Goal: Task Accomplishment & Management: Use online tool/utility

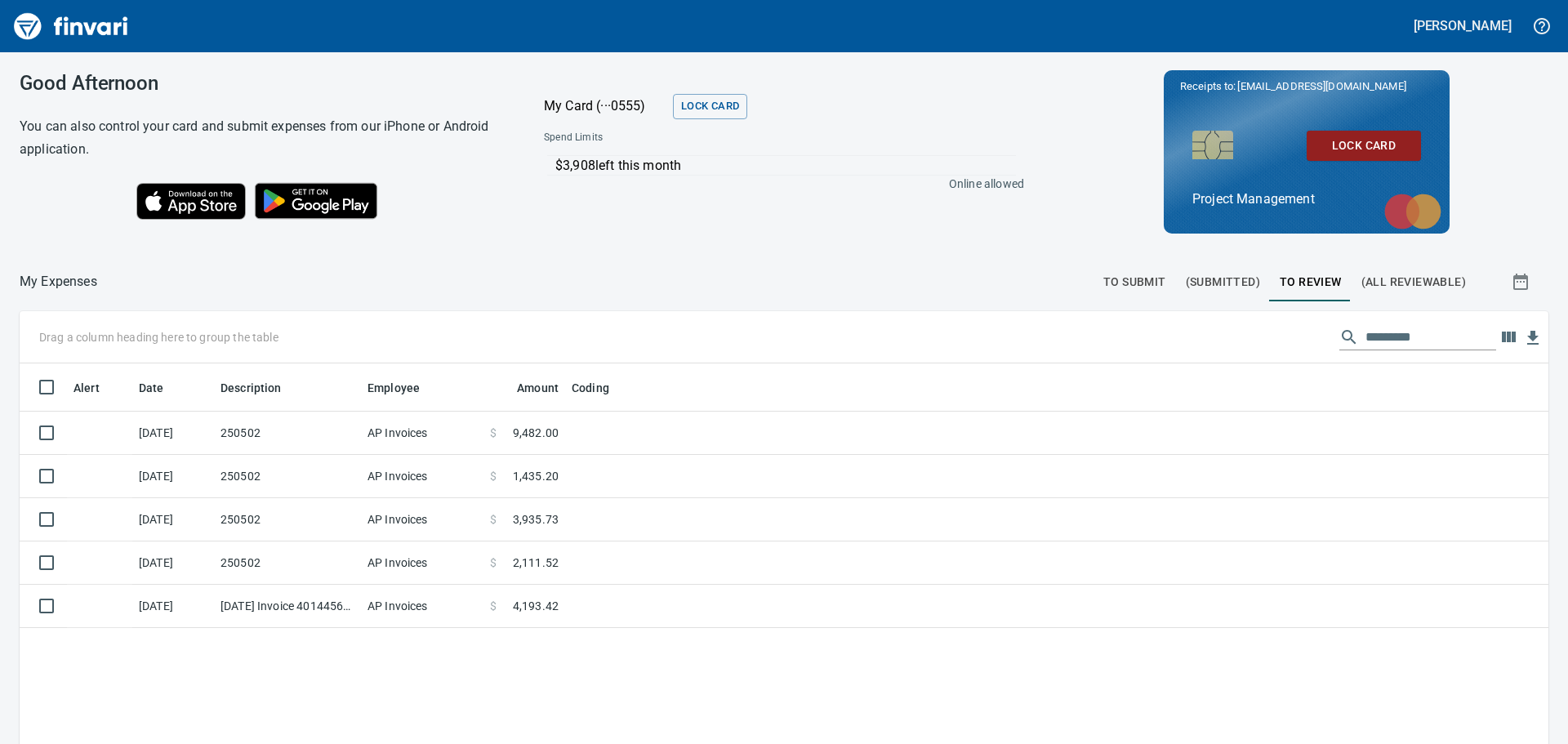
scroll to position [552, 1504]
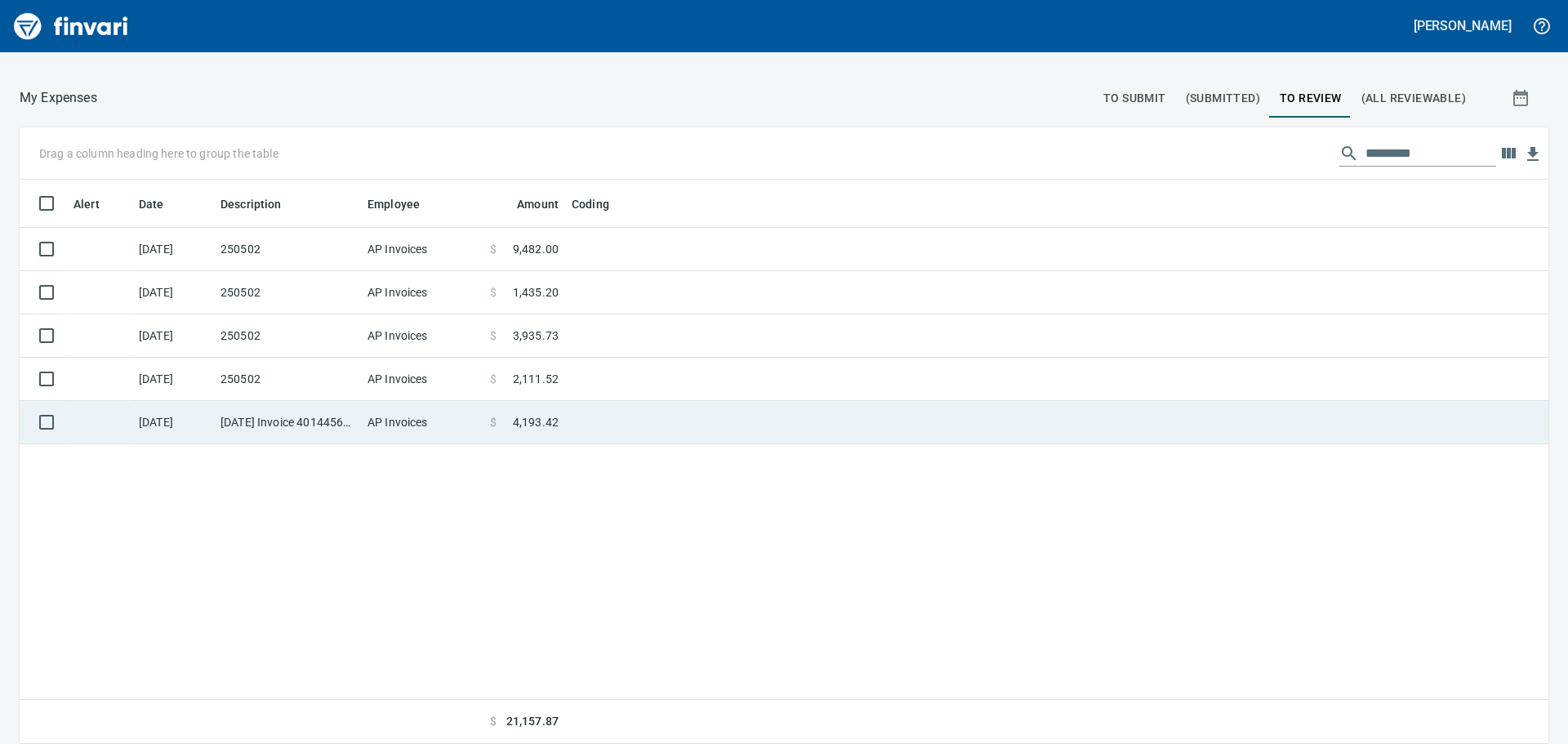
click at [612, 417] on td at bounding box center [769, 423] width 408 height 43
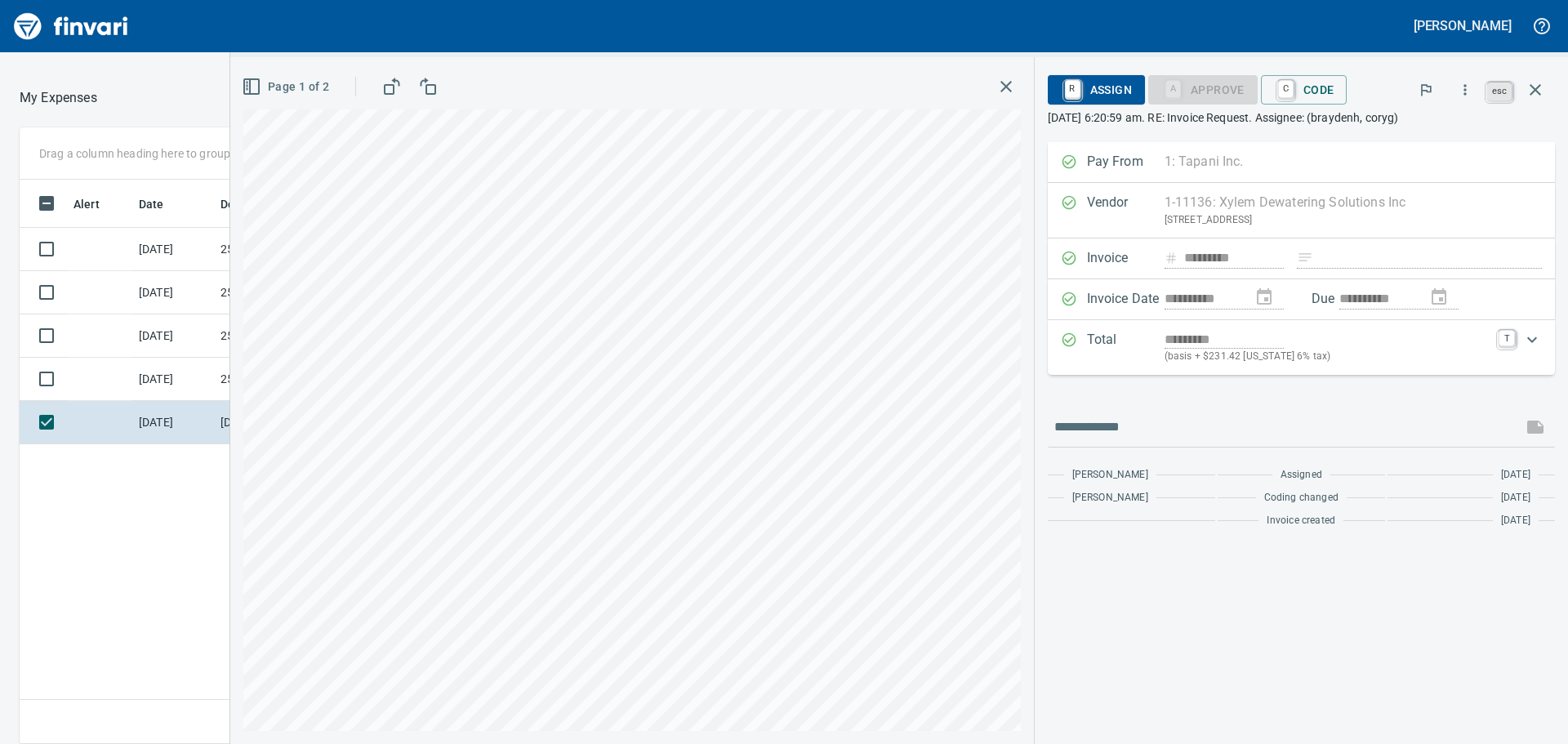
scroll to position [552, 1096]
click at [1532, 87] on icon "button" at bounding box center [1535, 89] width 11 height 11
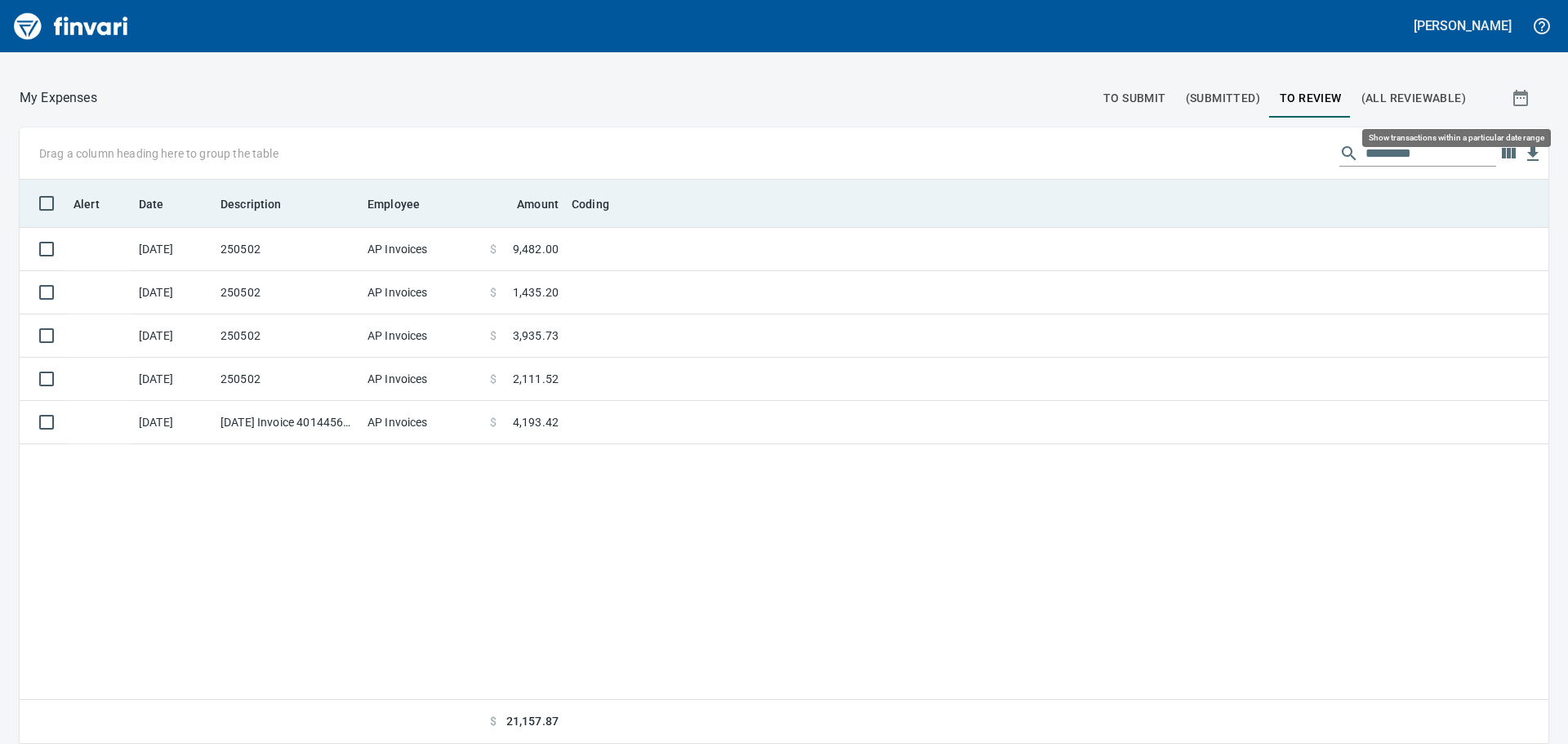
scroll to position [552, 1504]
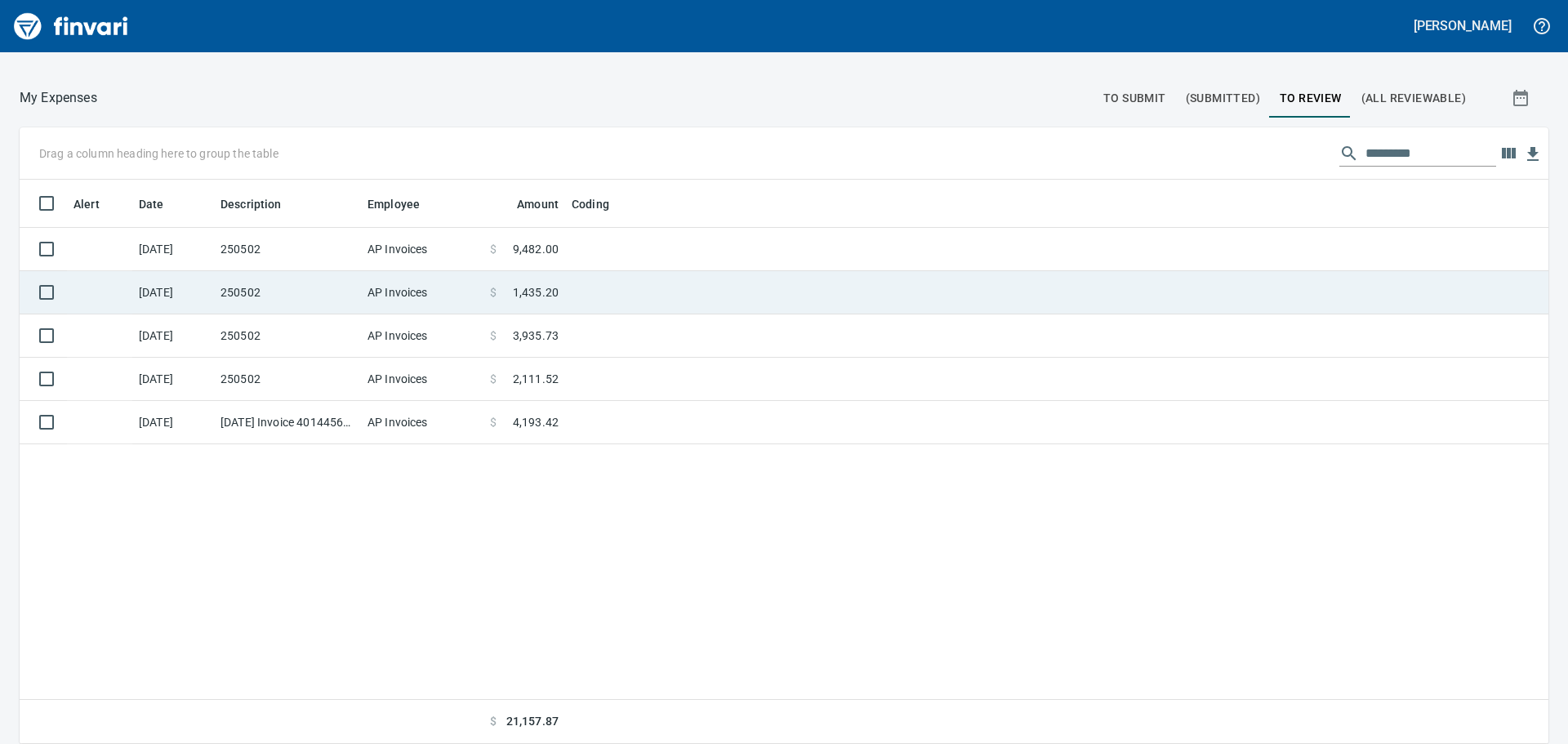
click at [672, 301] on td at bounding box center [769, 293] width 408 height 43
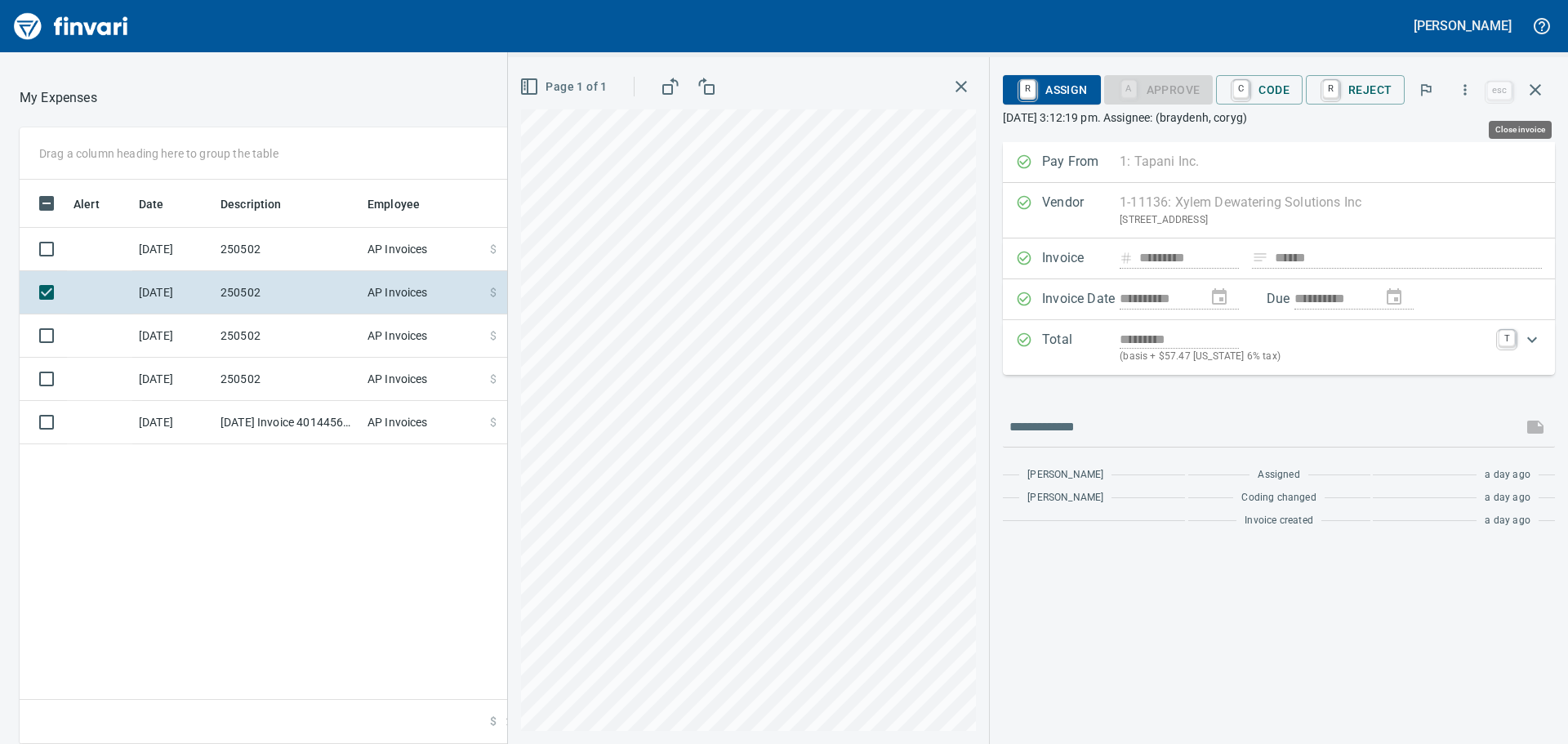
scroll to position [552, 1096]
click at [672, 90] on icon "button" at bounding box center [670, 86] width 20 height 20
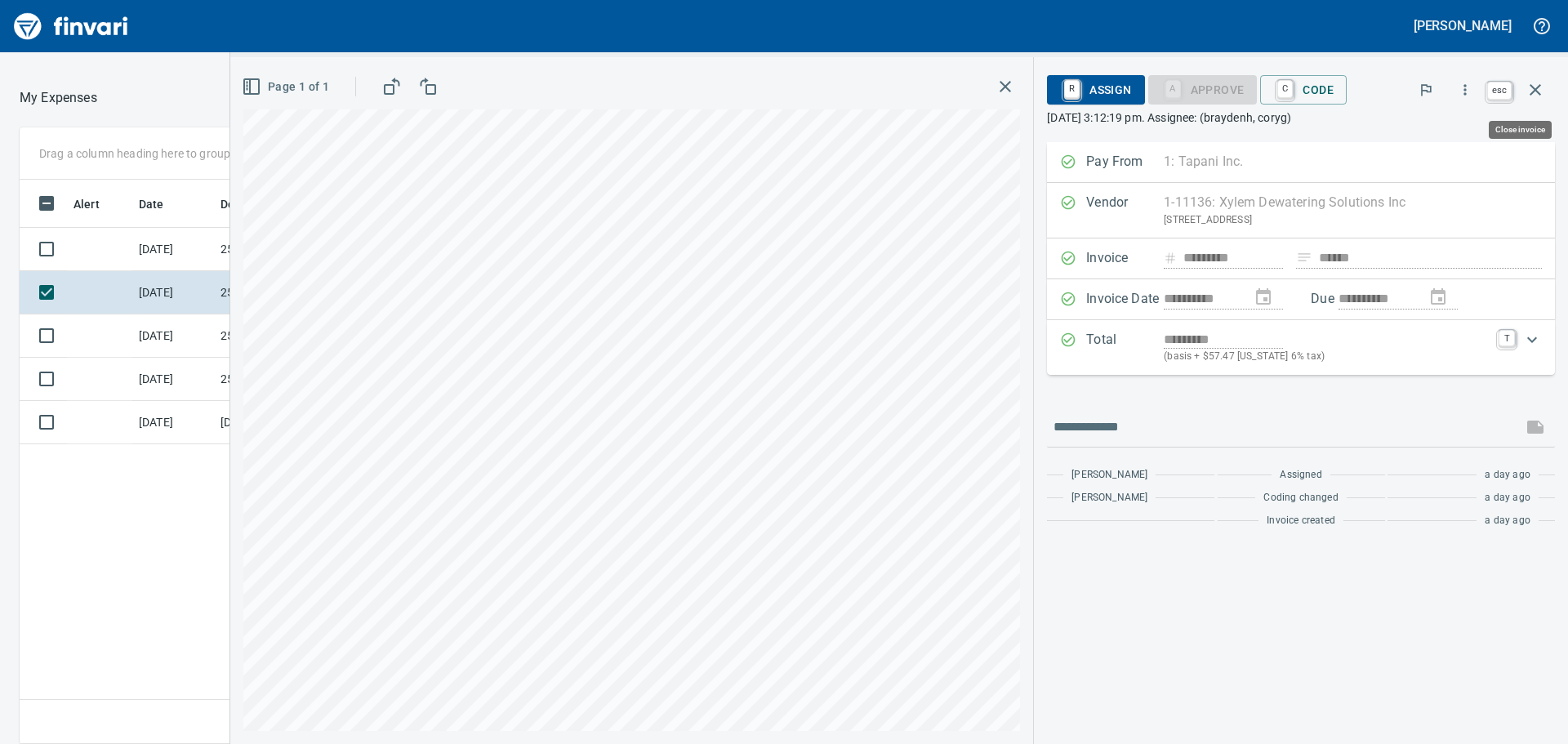
click at [1534, 89] on icon "button" at bounding box center [1535, 89] width 11 height 11
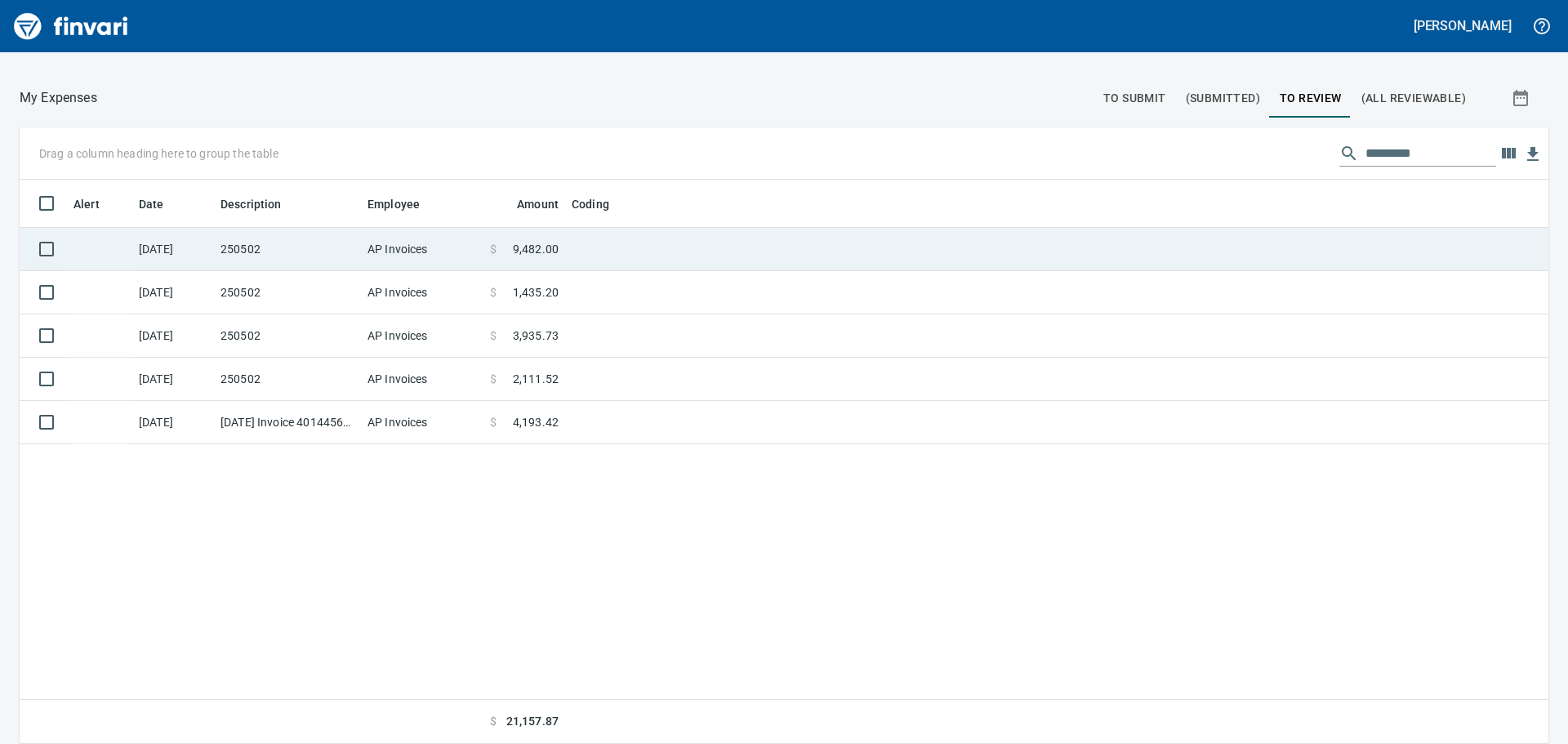
scroll to position [552, 1504]
click at [599, 244] on td at bounding box center [769, 250] width 408 height 43
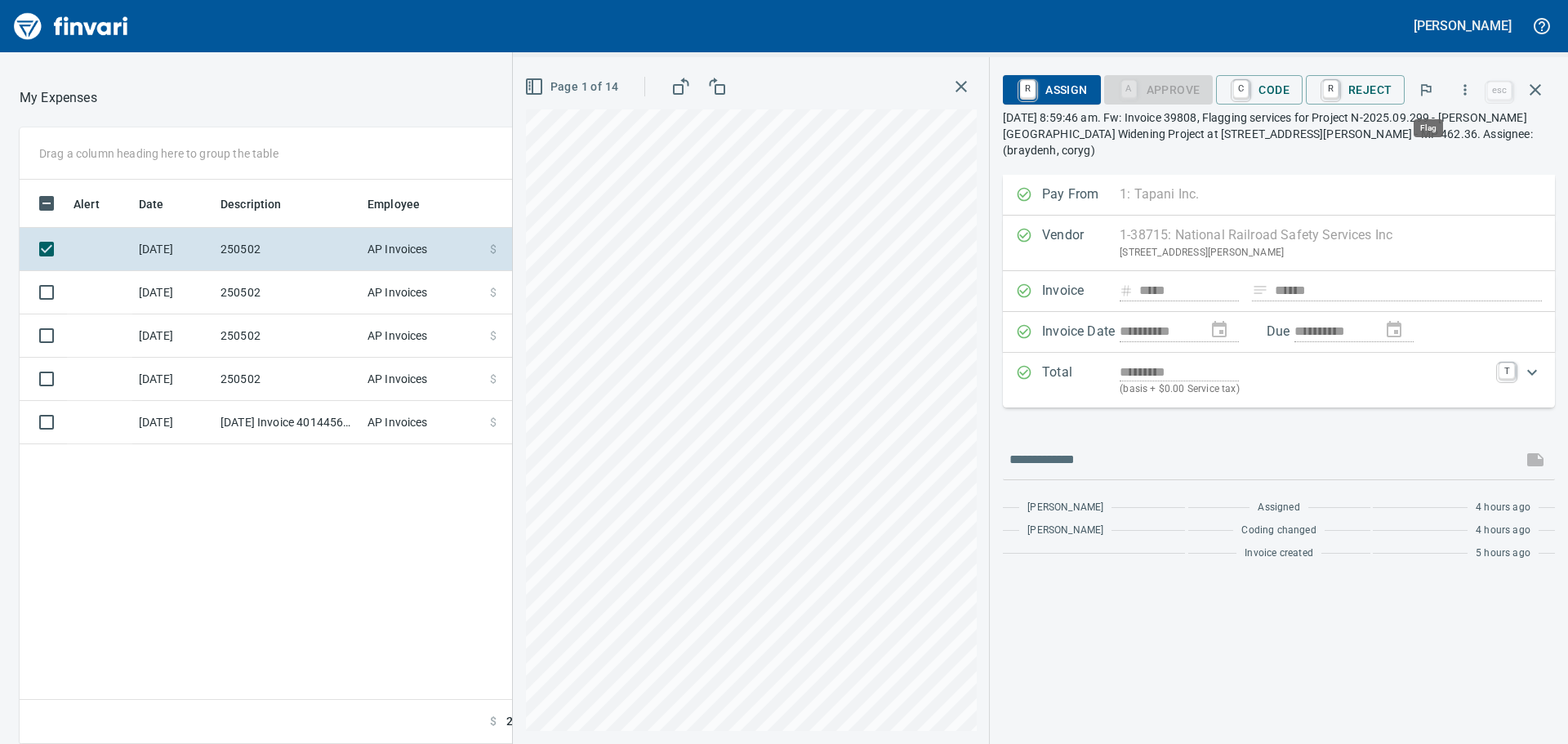
scroll to position [552, 1096]
click at [1465, 85] on icon "button" at bounding box center [1464, 89] width 16 height 16
click at [1434, 137] on span "Download" at bounding box center [1462, 137] width 156 height 20
click at [1274, 87] on span "C Code" at bounding box center [1259, 90] width 61 height 28
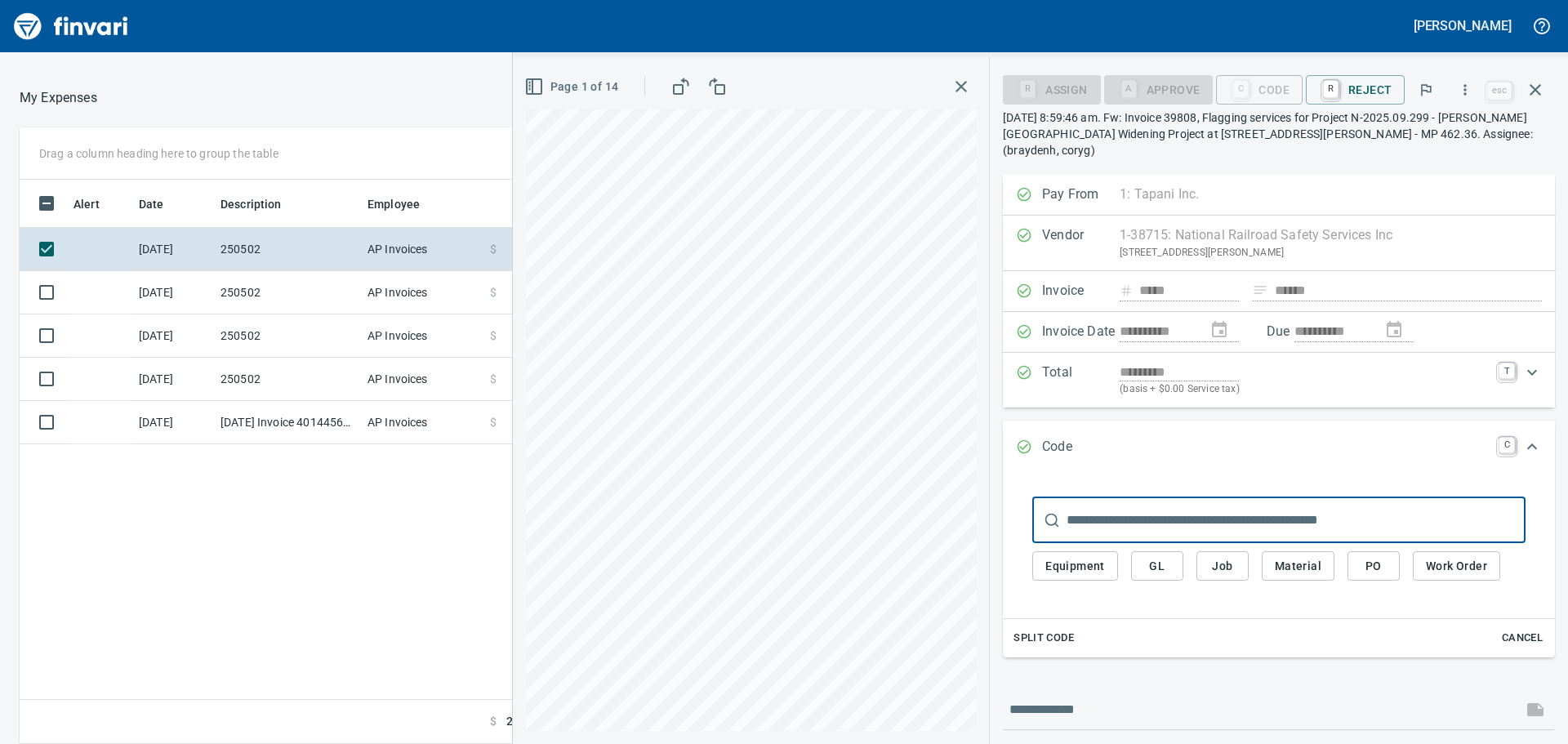
click at [1226, 556] on span "Job" at bounding box center [1222, 566] width 26 height 21
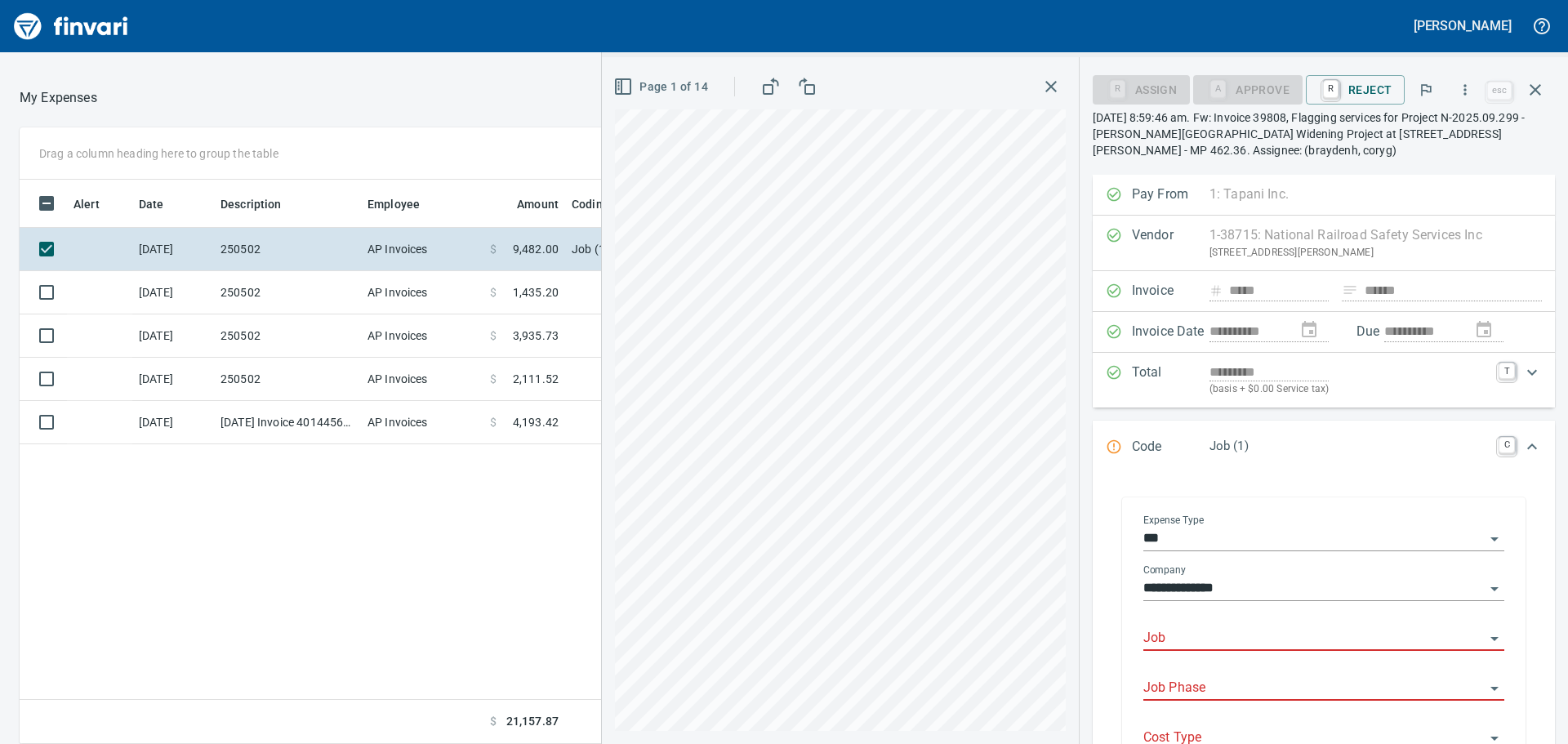
click at [1234, 628] on input "Job" at bounding box center [1314, 639] width 341 height 22
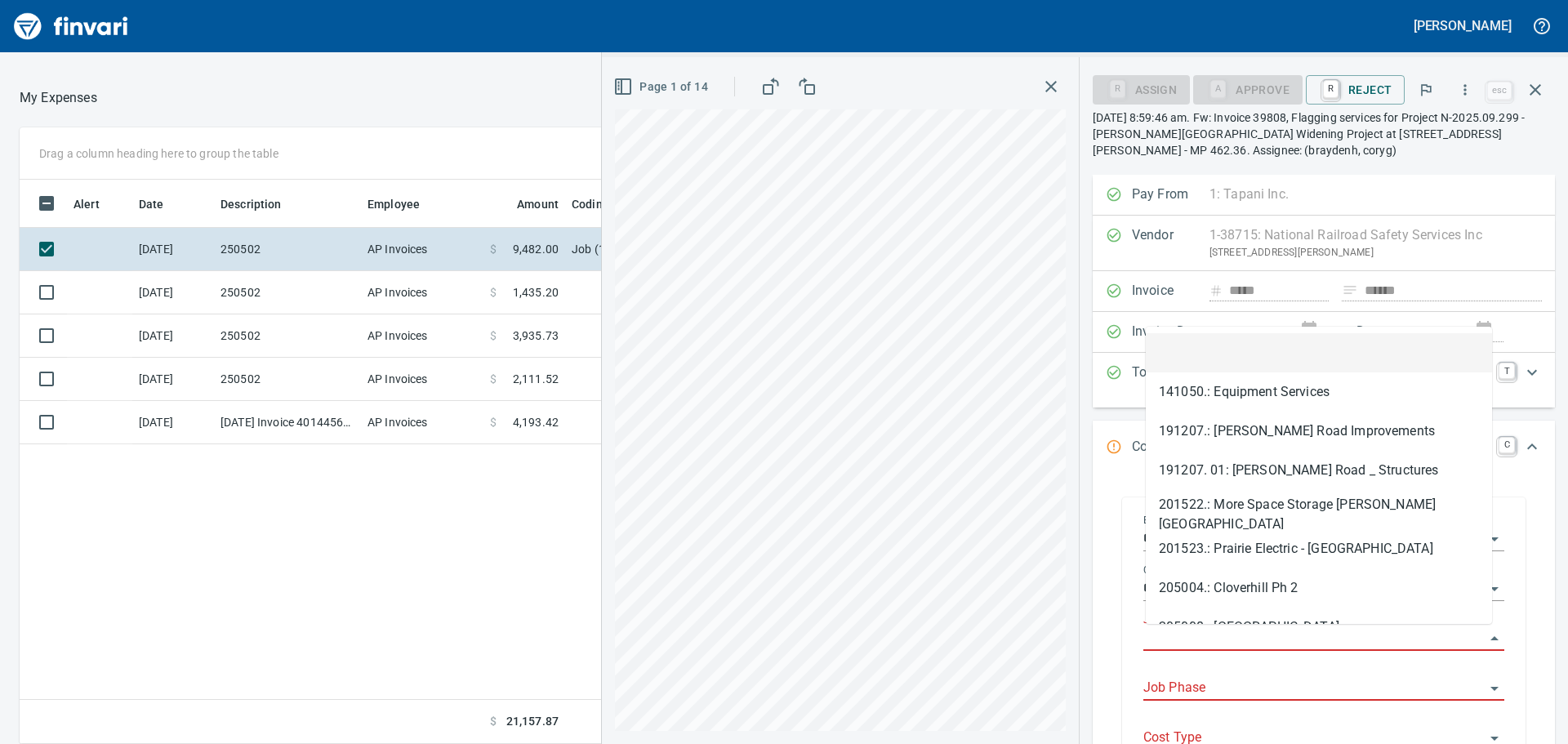
type input "*"
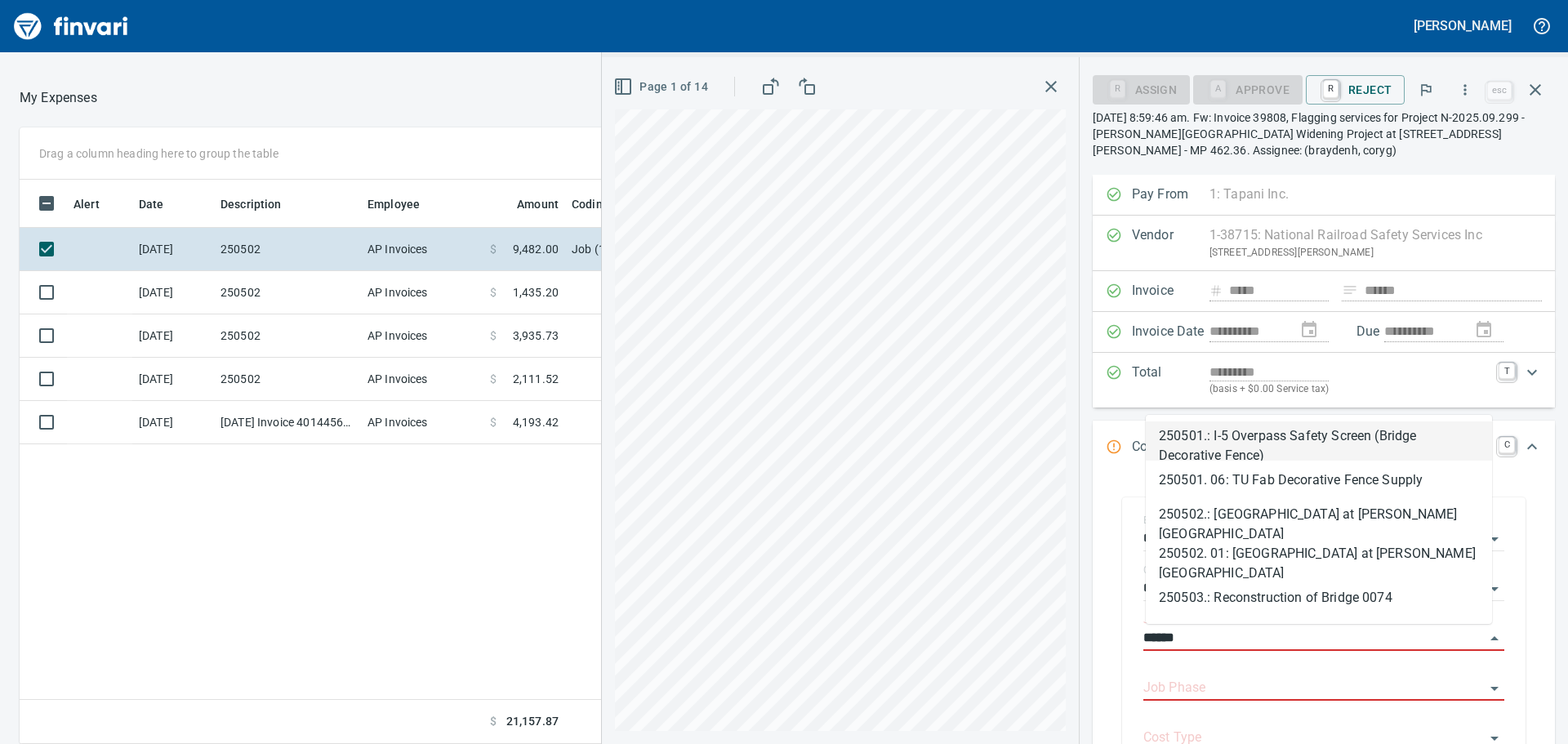
scroll to position [552, 1096]
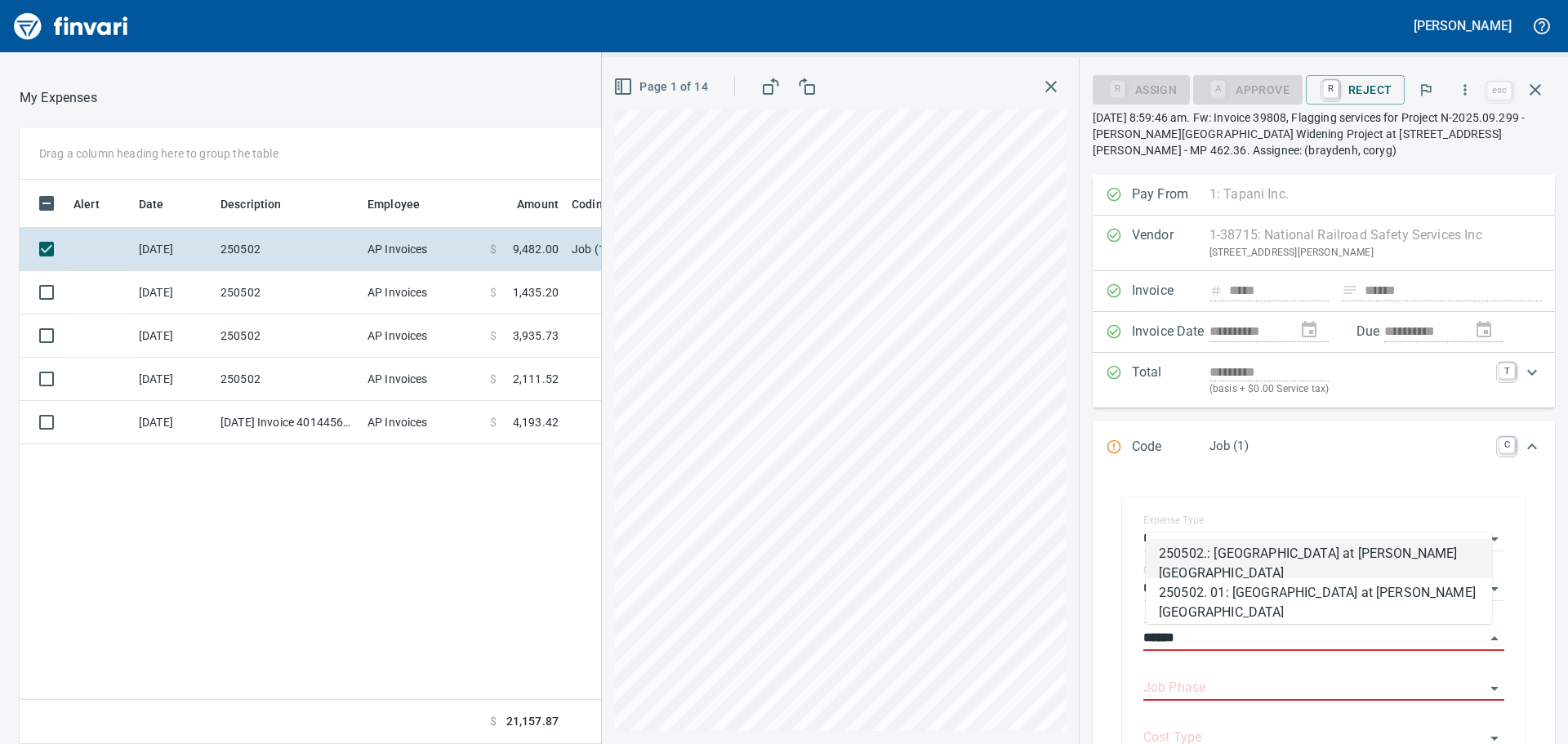
click at [1266, 559] on li "250502.: [GEOGRAPHIC_DATA] at [PERSON_NAME][GEOGRAPHIC_DATA]" at bounding box center [1318, 558] width 347 height 39
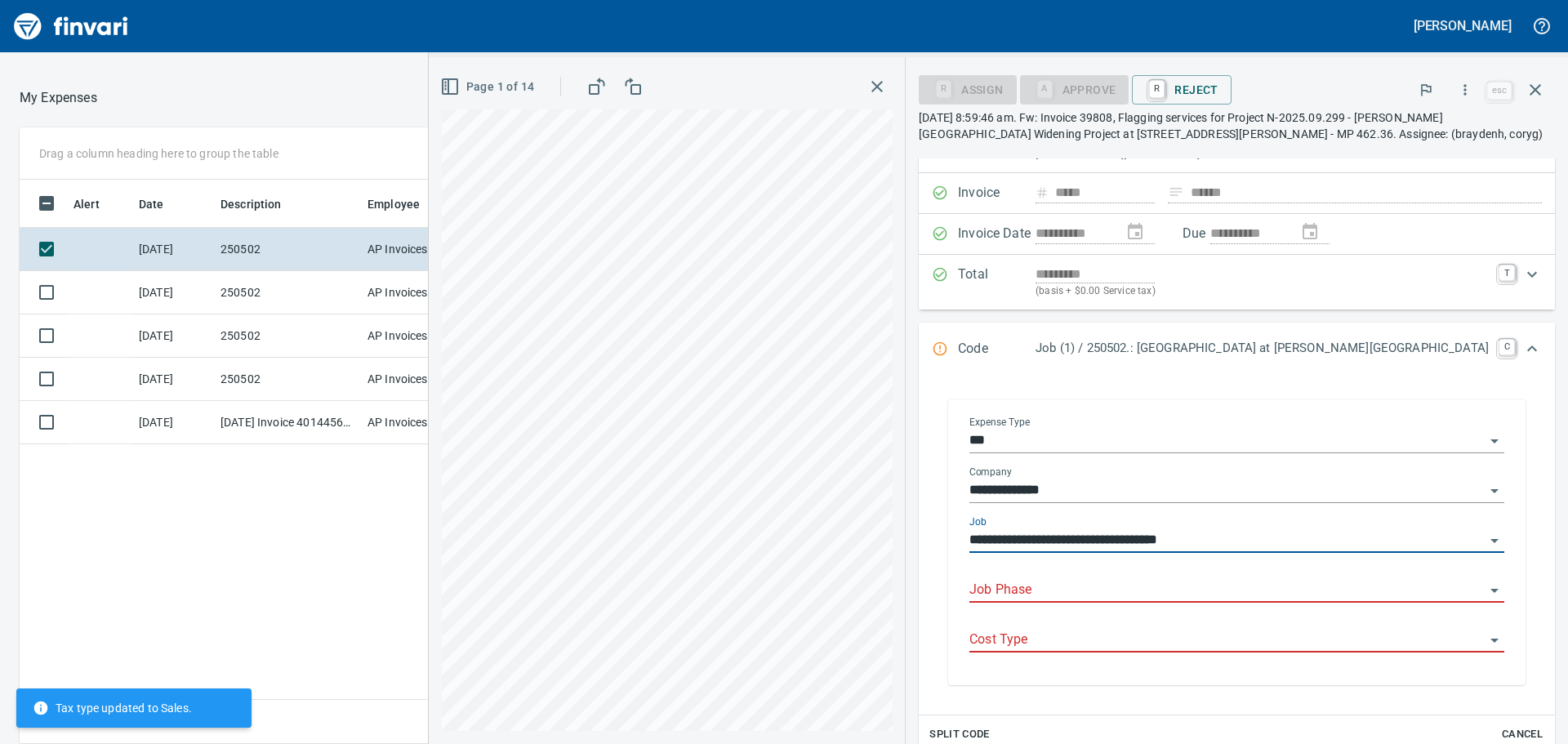
scroll to position [163, 0]
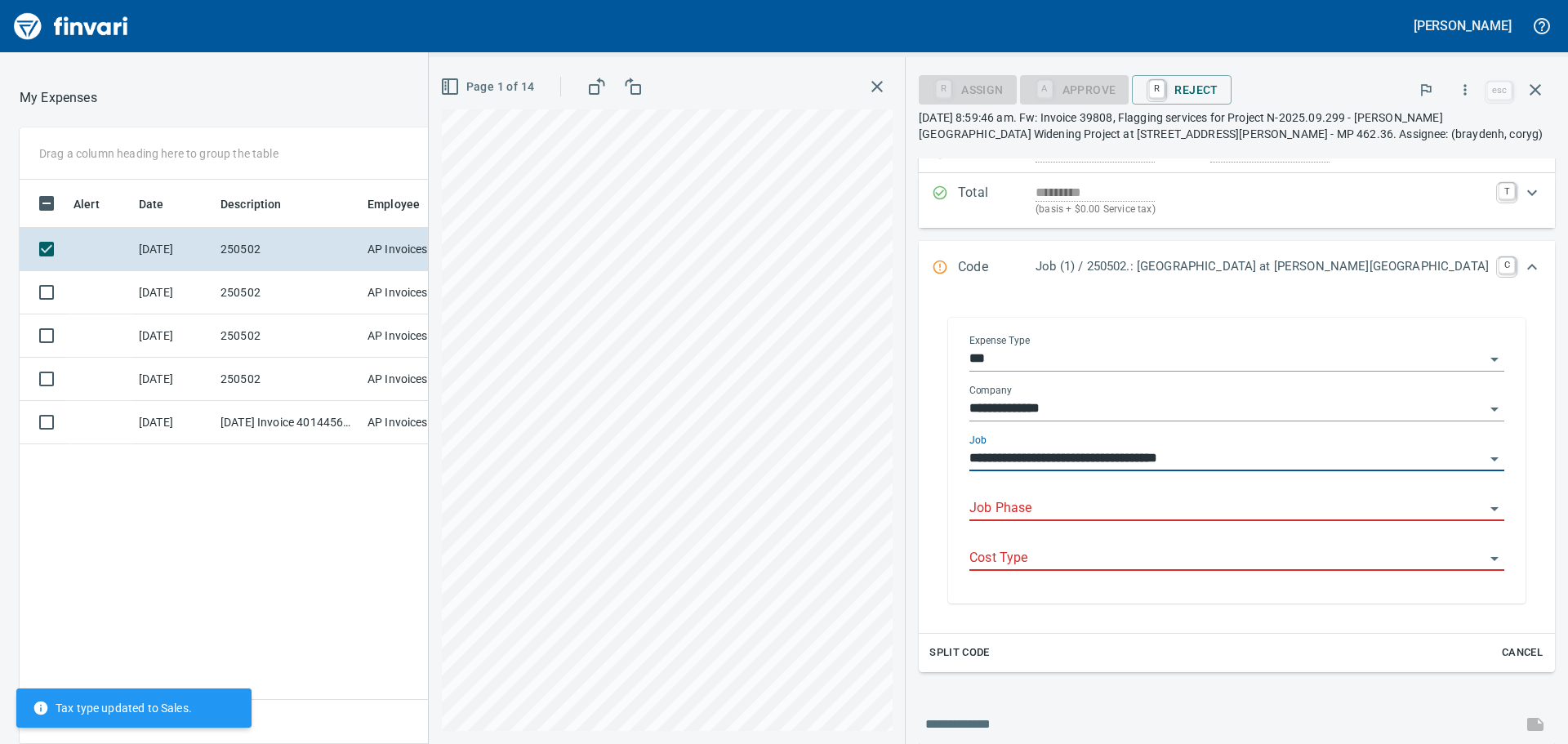
type input "**********"
click at [1251, 520] on input "Job Phase" at bounding box center [1227, 508] width 515 height 22
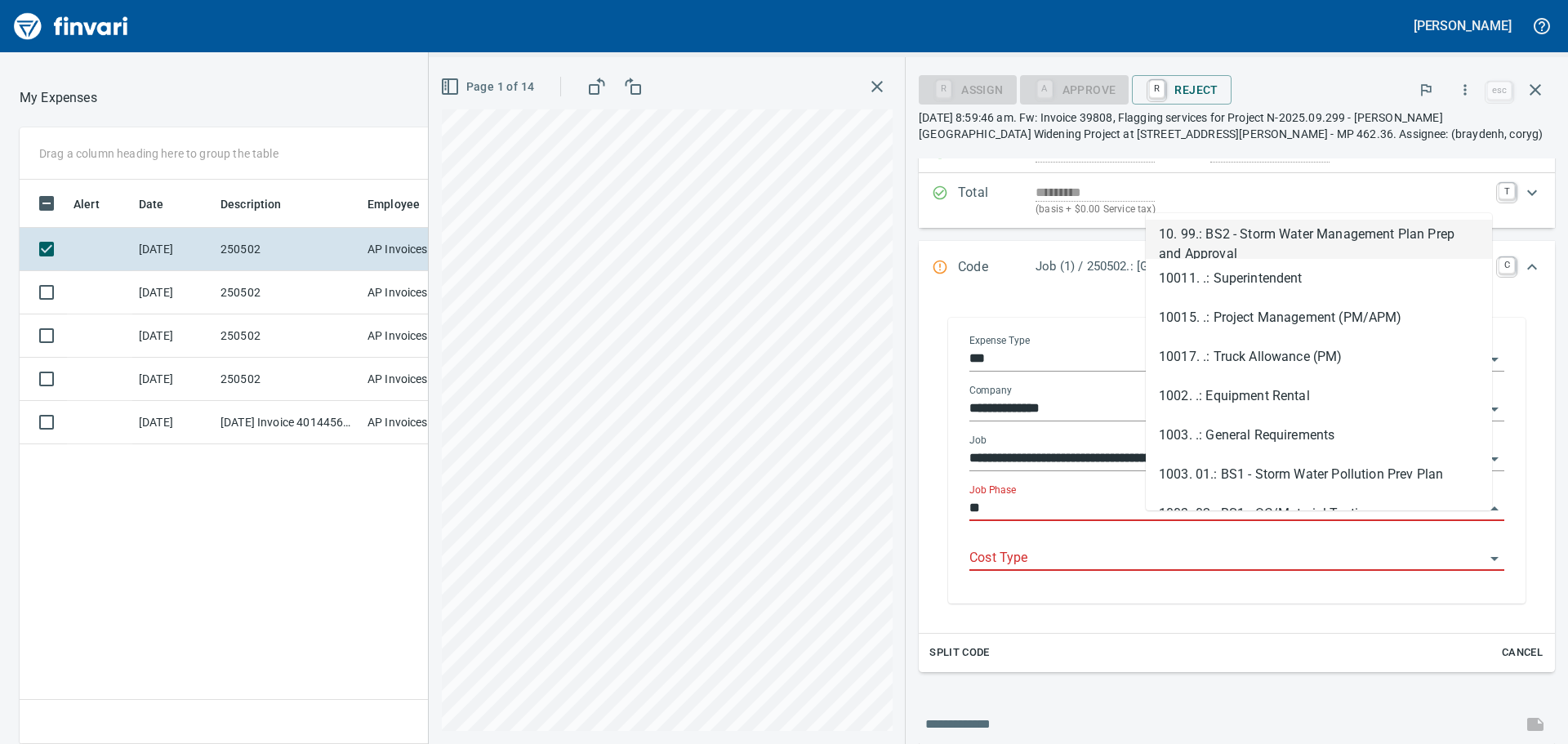
scroll to position [552, 1096]
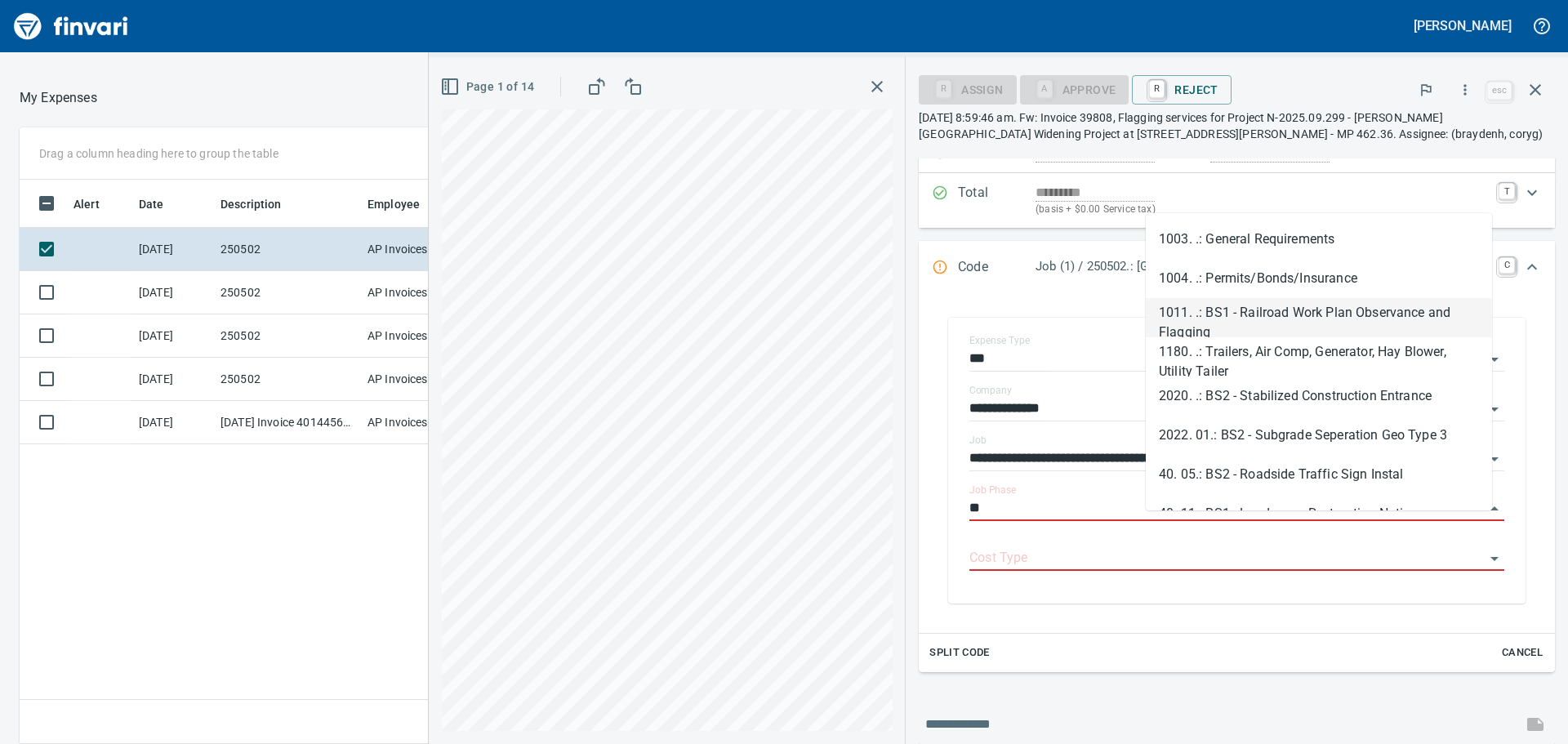
click at [1302, 311] on li "1011. .: BS1 - Railroad Work Plan Observance and Flagging" at bounding box center [1318, 317] width 347 height 39
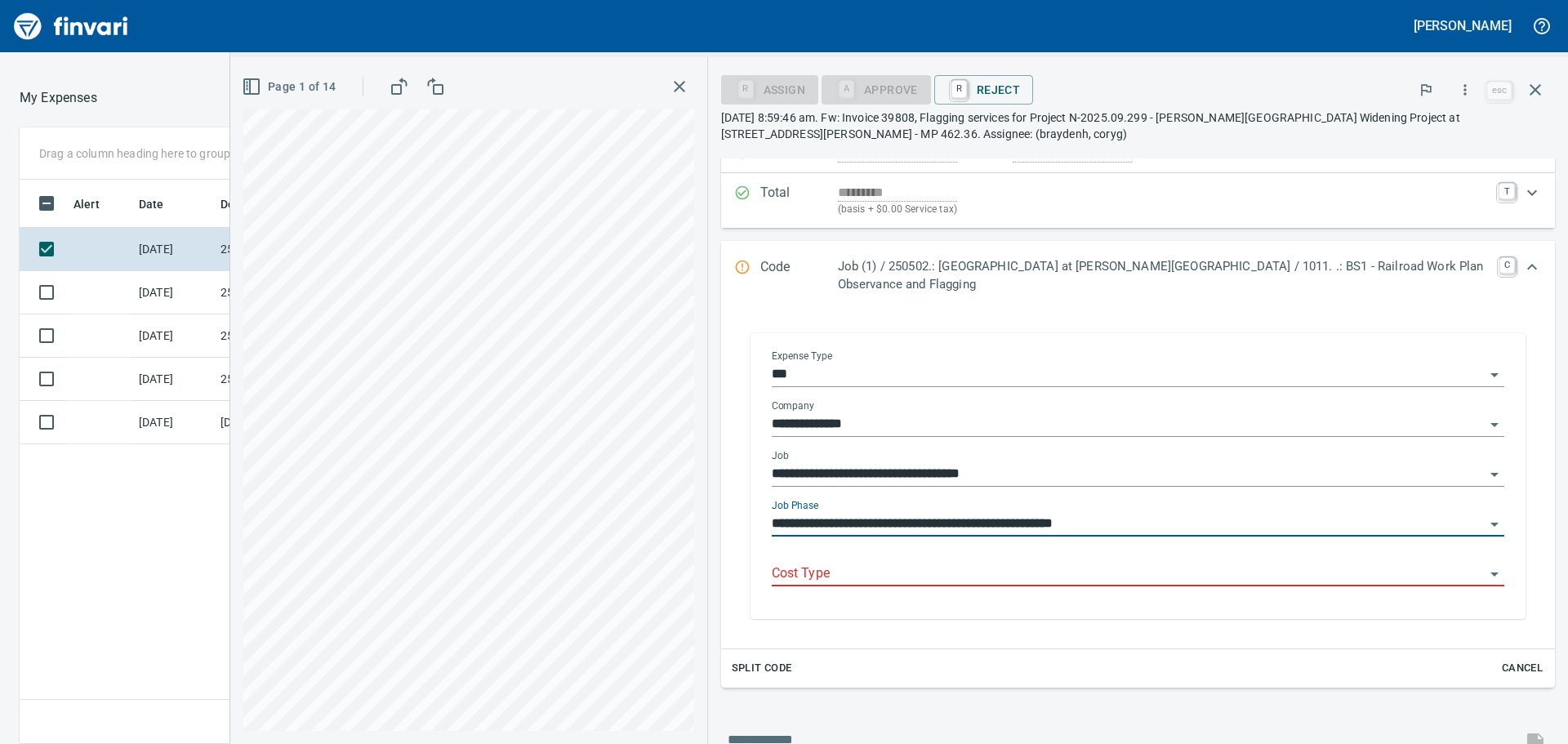
type input "**********"
click at [906, 563] on input "Cost Type" at bounding box center [1128, 574] width 713 height 22
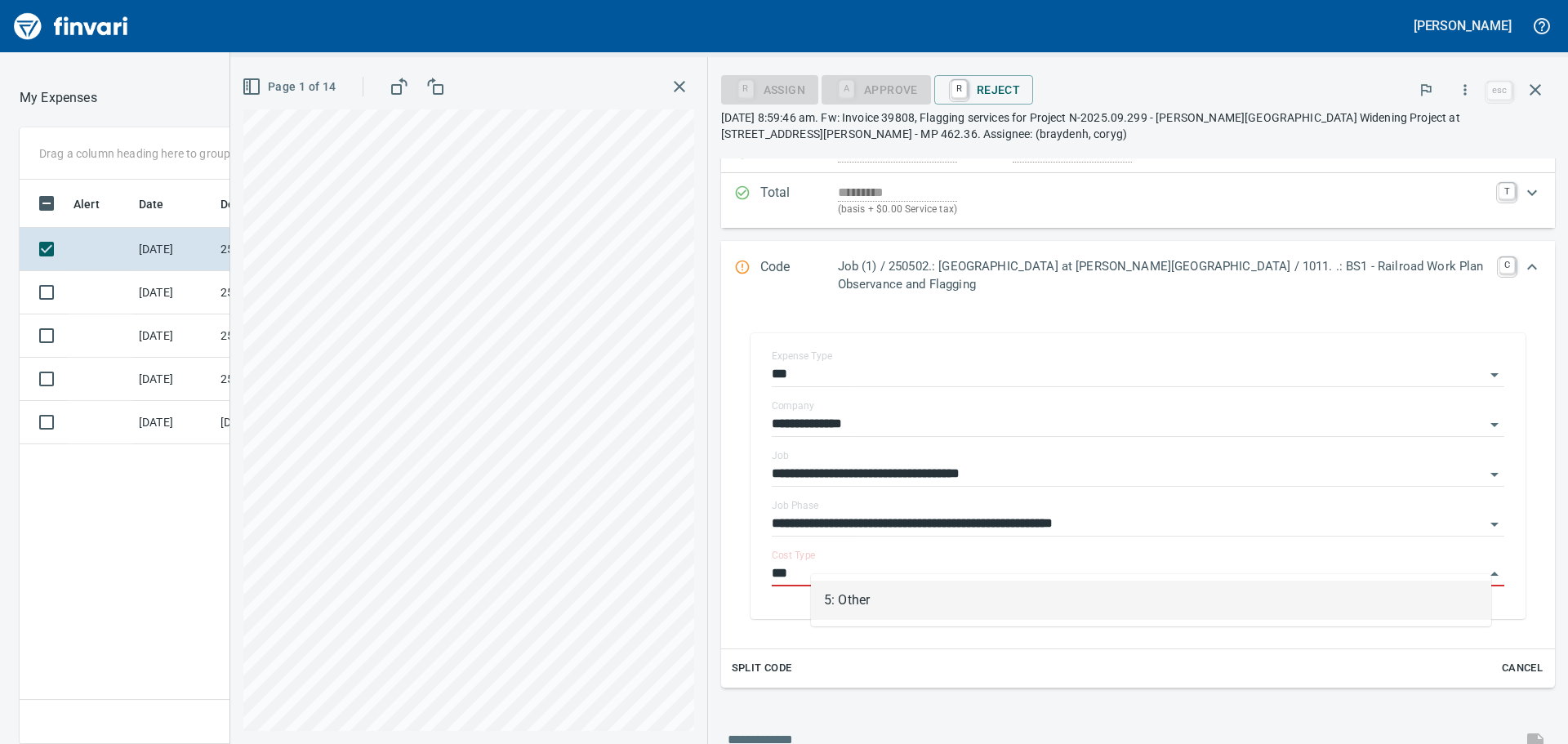
click at [889, 598] on li "5: Other" at bounding box center [1151, 600] width 680 height 39
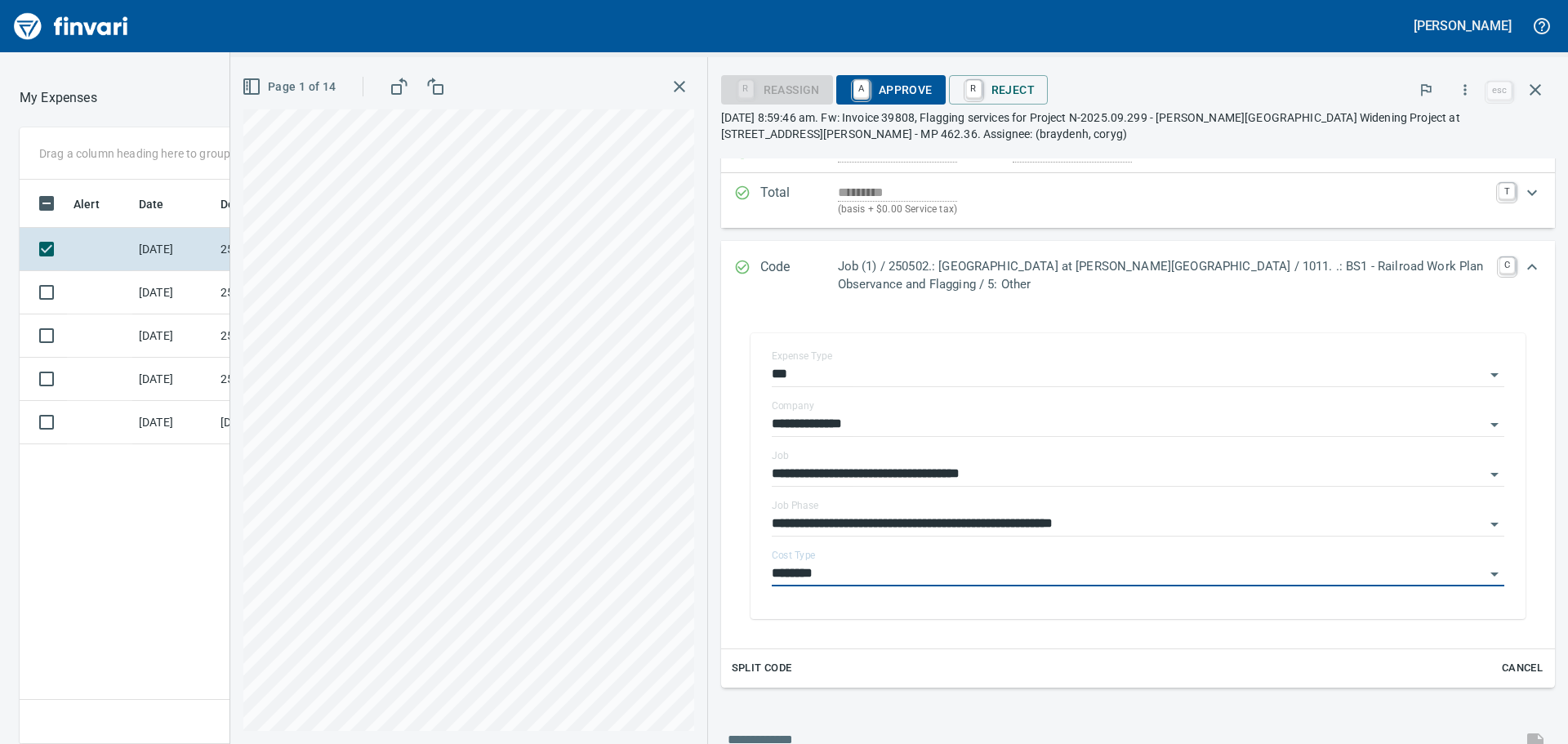
type input "********"
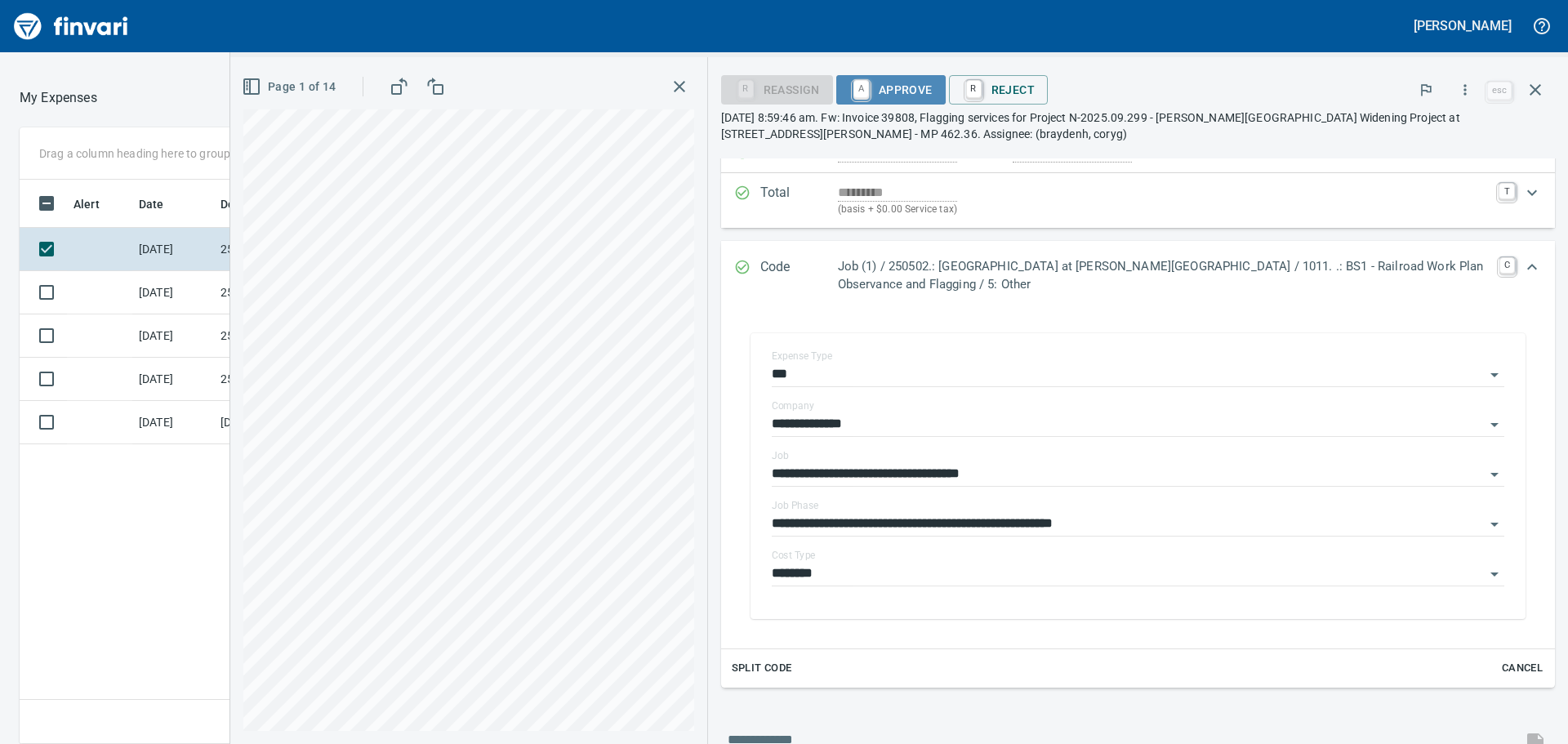
click at [903, 86] on span "A Approve" at bounding box center [891, 90] width 83 height 28
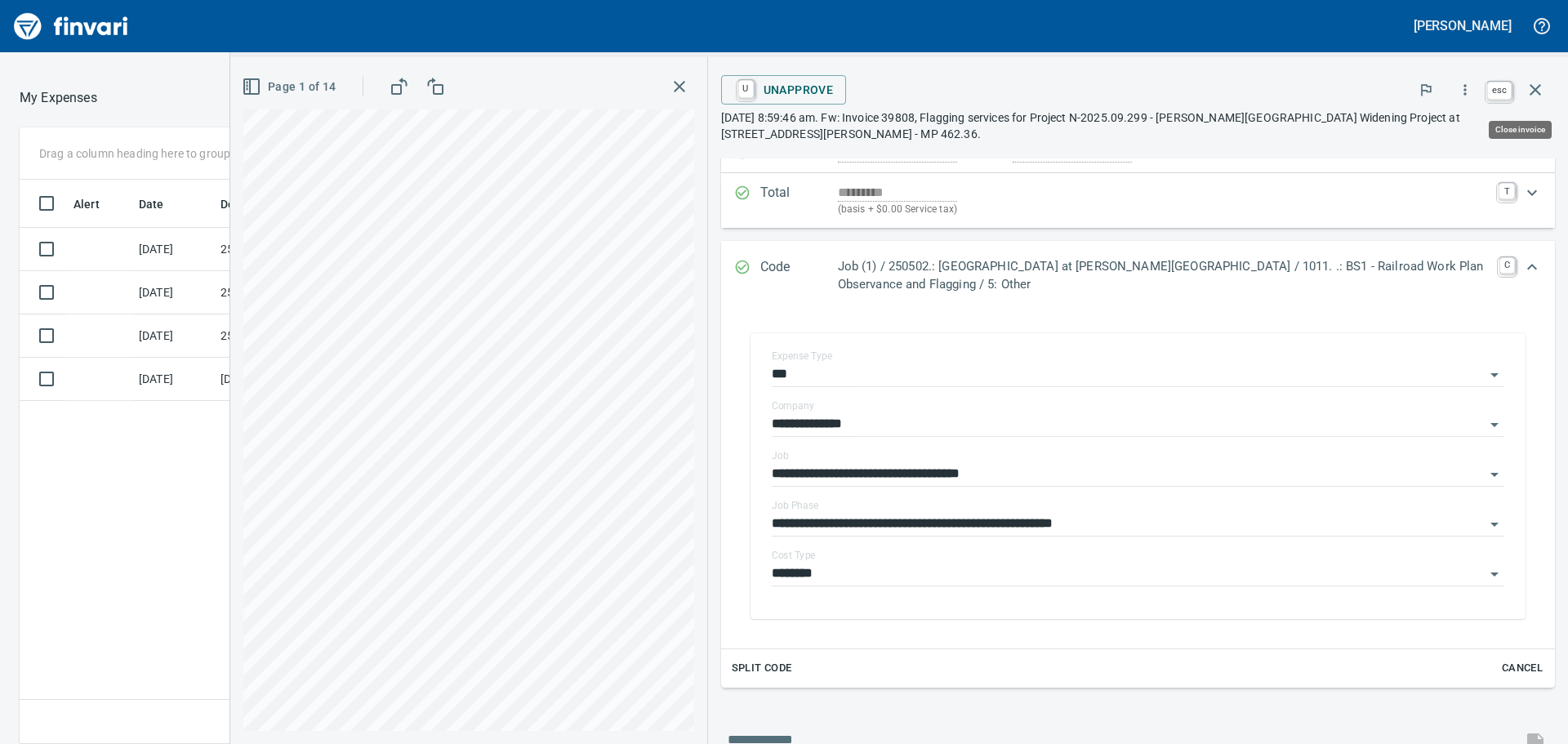
click at [1531, 86] on icon "button" at bounding box center [1535, 89] width 11 height 11
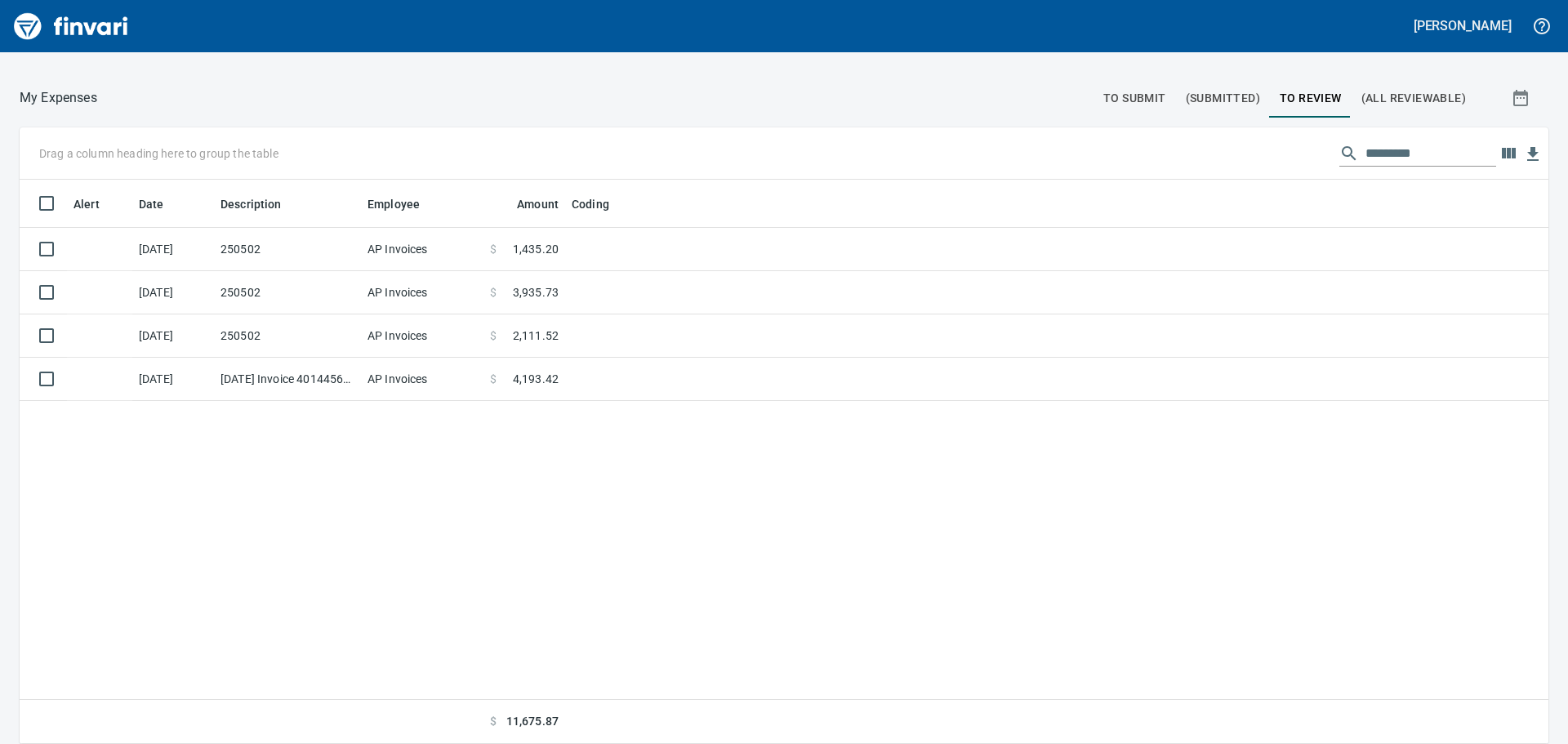
scroll to position [552, 1504]
